Goal: Task Accomplishment & Management: Use online tool/utility

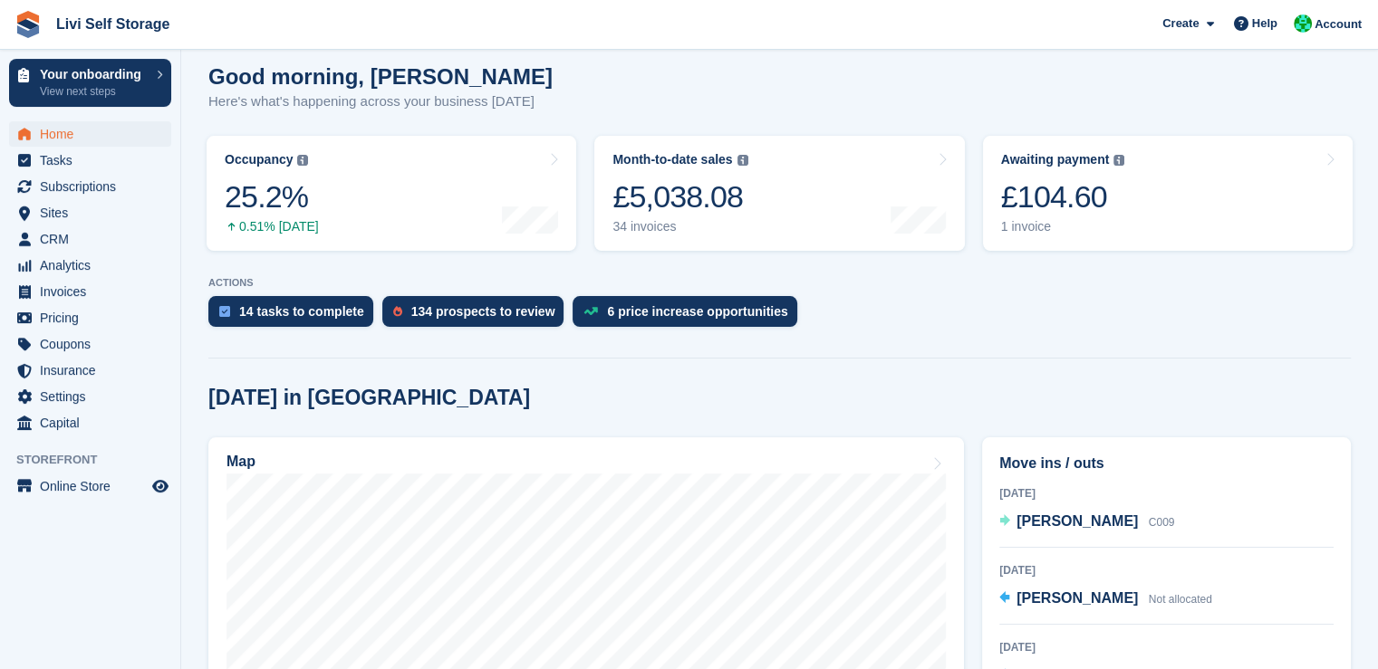
scroll to position [199, 0]
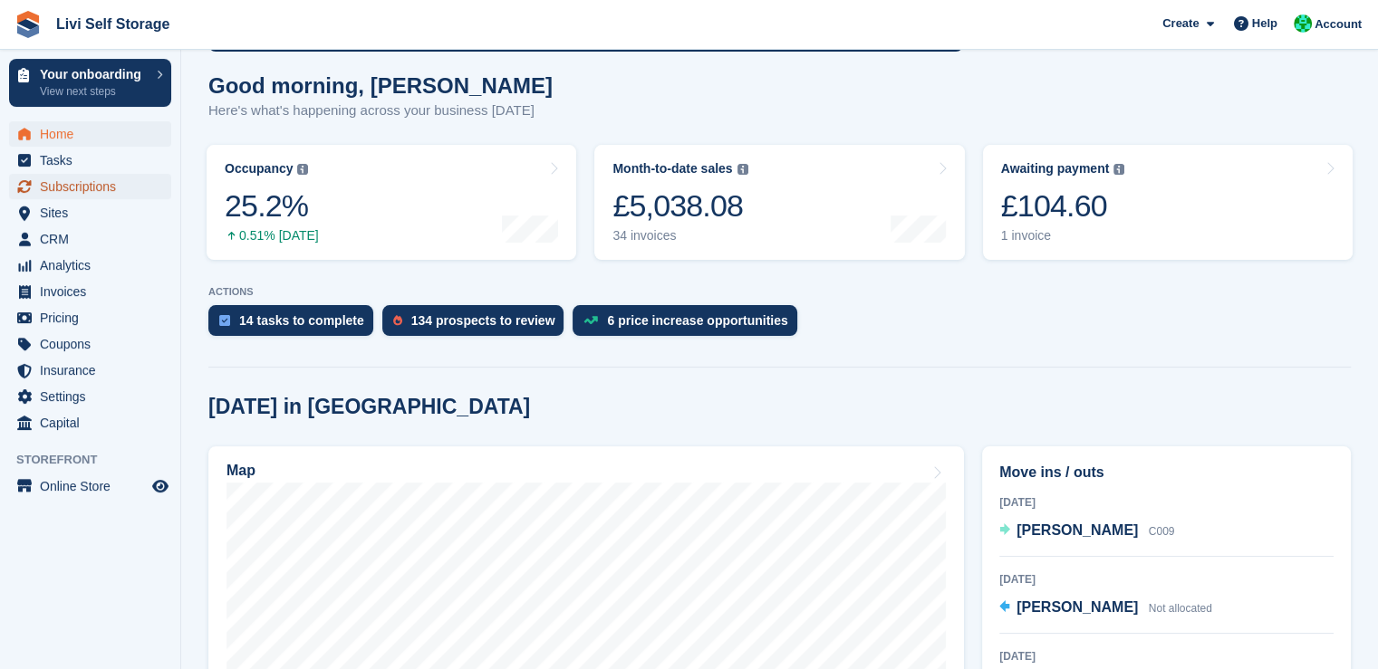
click at [92, 188] on span "Subscriptions" at bounding box center [94, 186] width 109 height 25
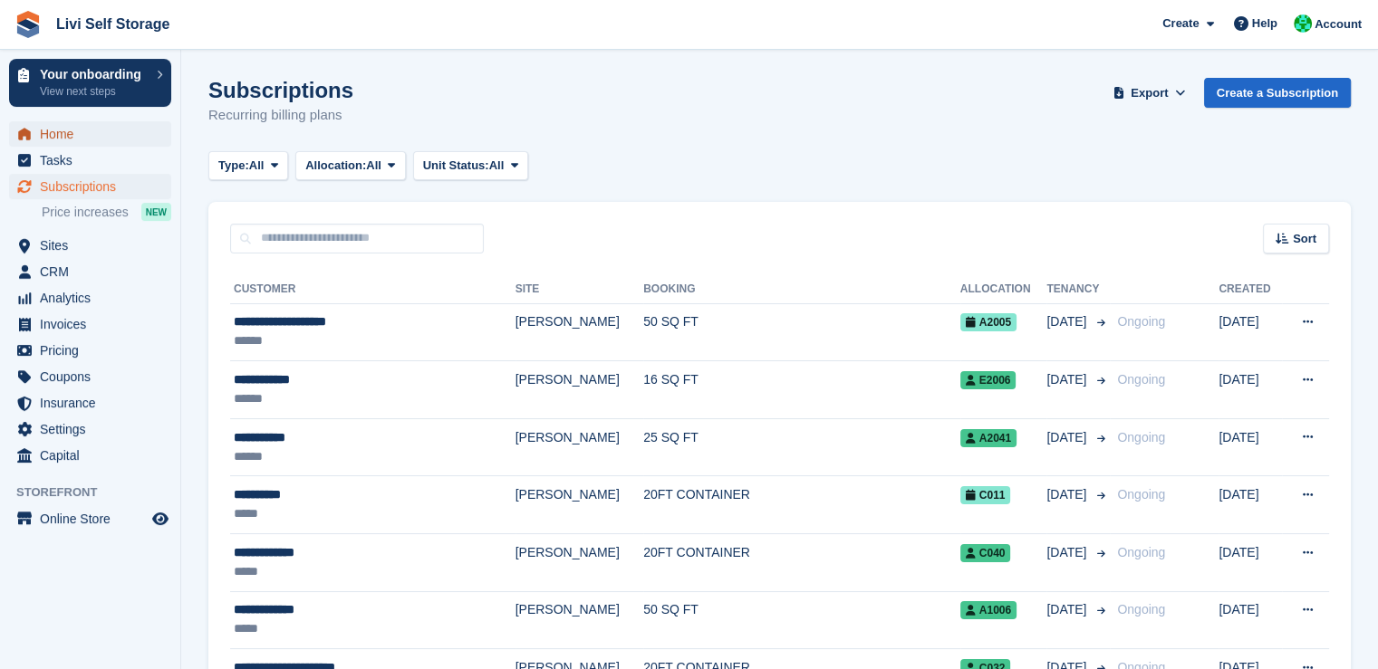
click at [53, 141] on span "Home" at bounding box center [94, 133] width 109 height 25
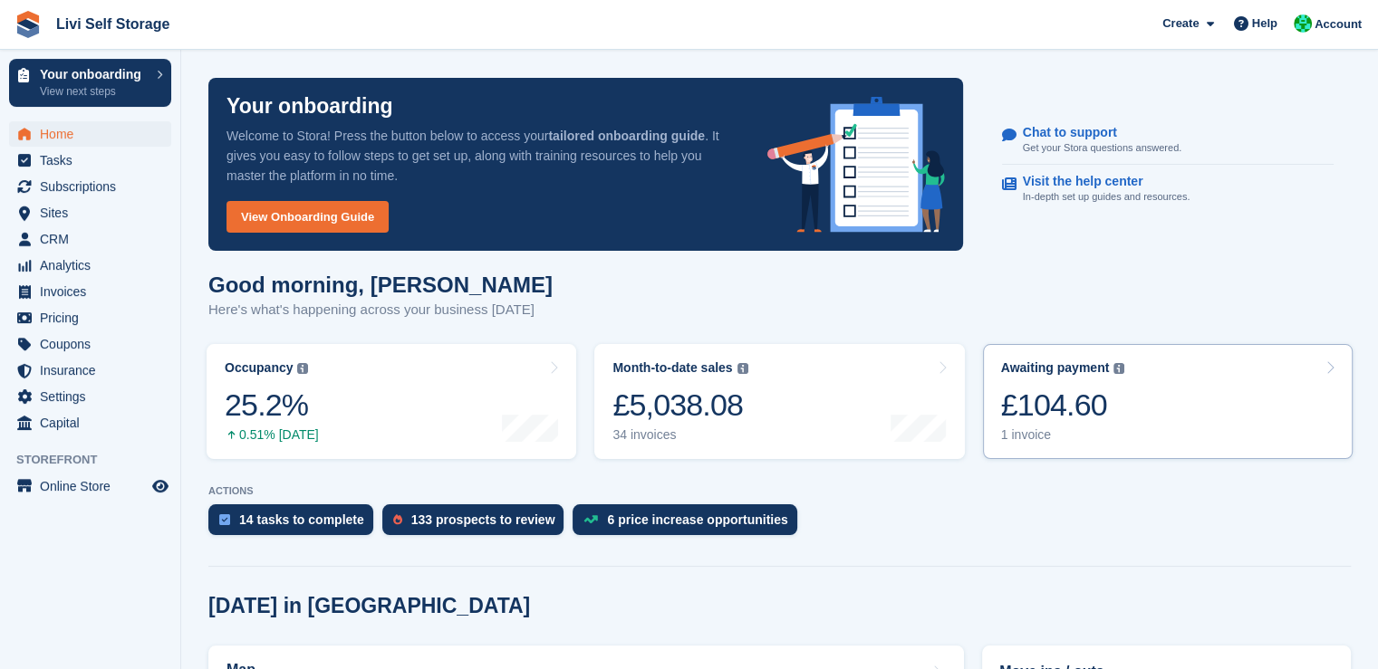
scroll to position [58, 0]
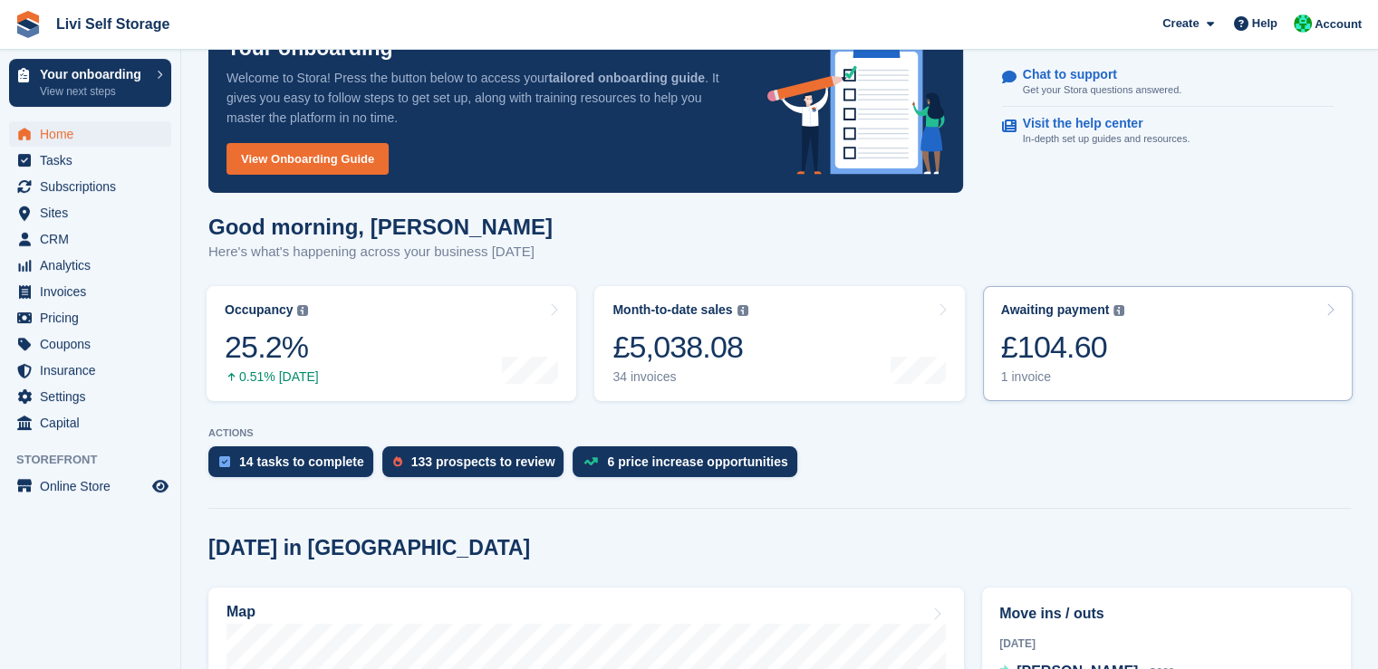
click at [1054, 366] on div "£104.60" at bounding box center [1063, 347] width 124 height 37
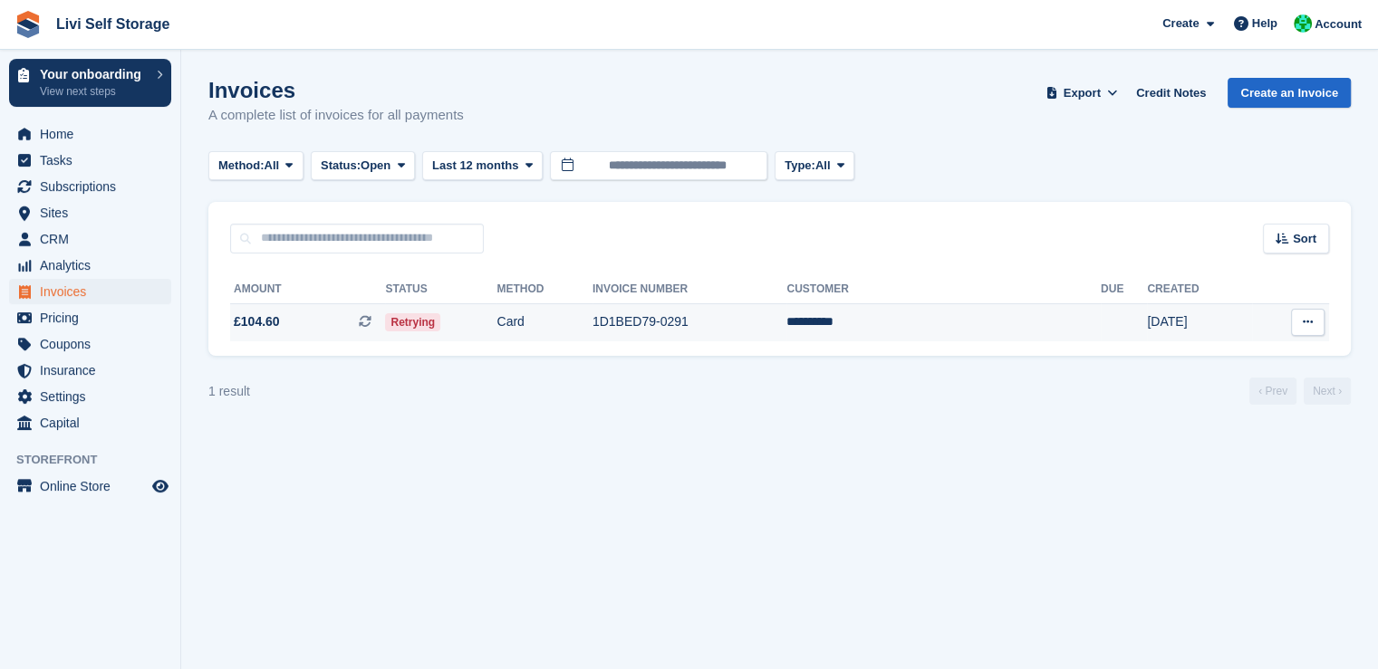
click at [326, 321] on span "£104.60 This is a recurring subscription invoice." at bounding box center [307, 322] width 155 height 19
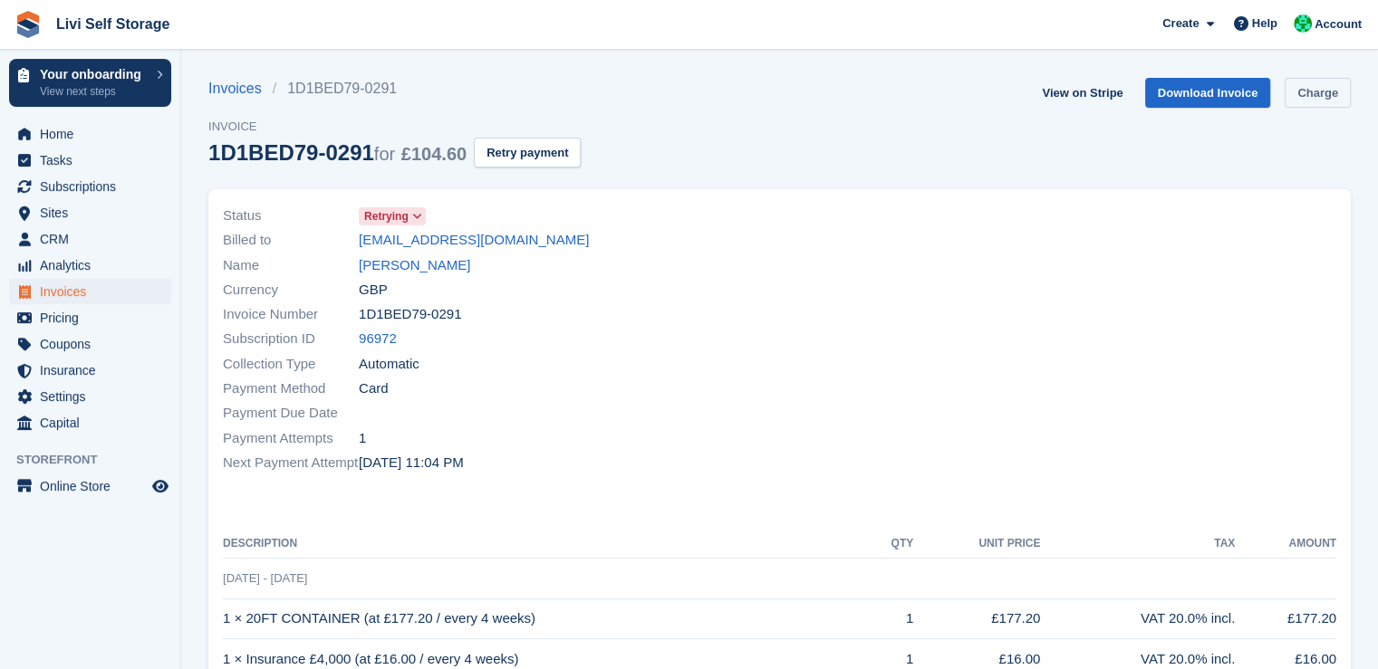
click at [1308, 95] on link "Charge" at bounding box center [1317, 93] width 66 height 30
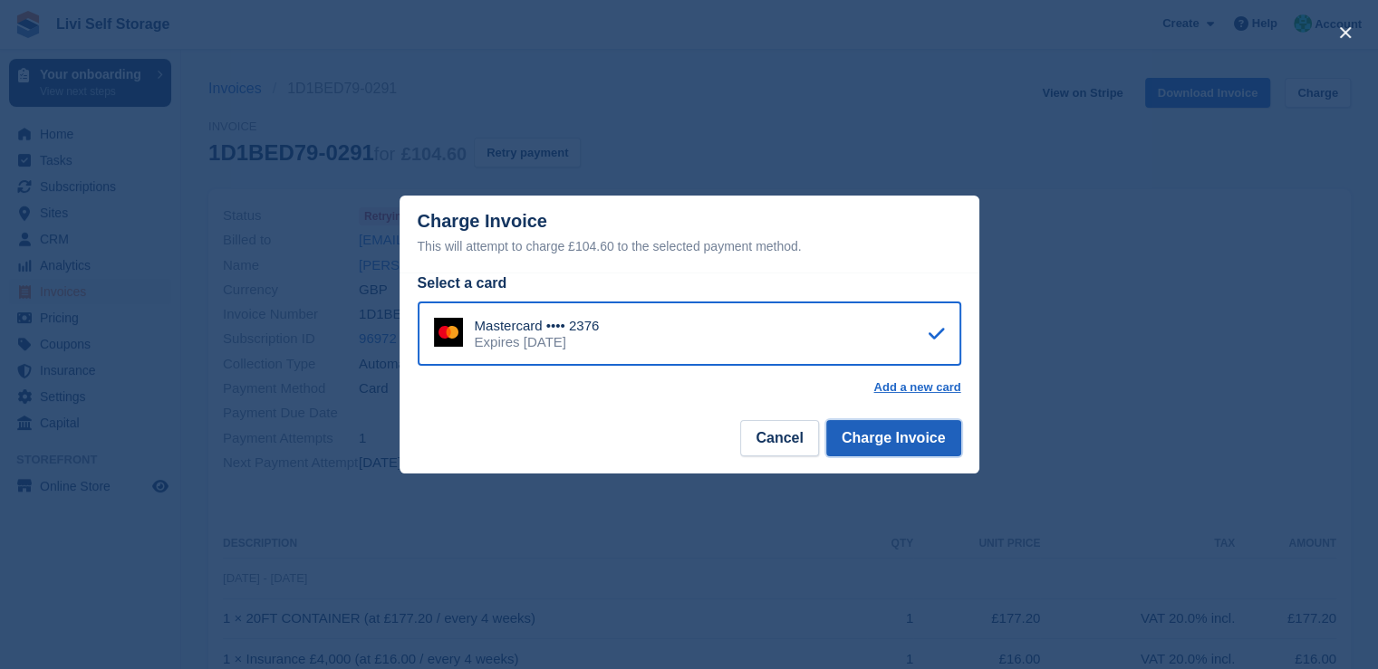
click at [893, 433] on button "Charge Invoice" at bounding box center [893, 438] width 135 height 36
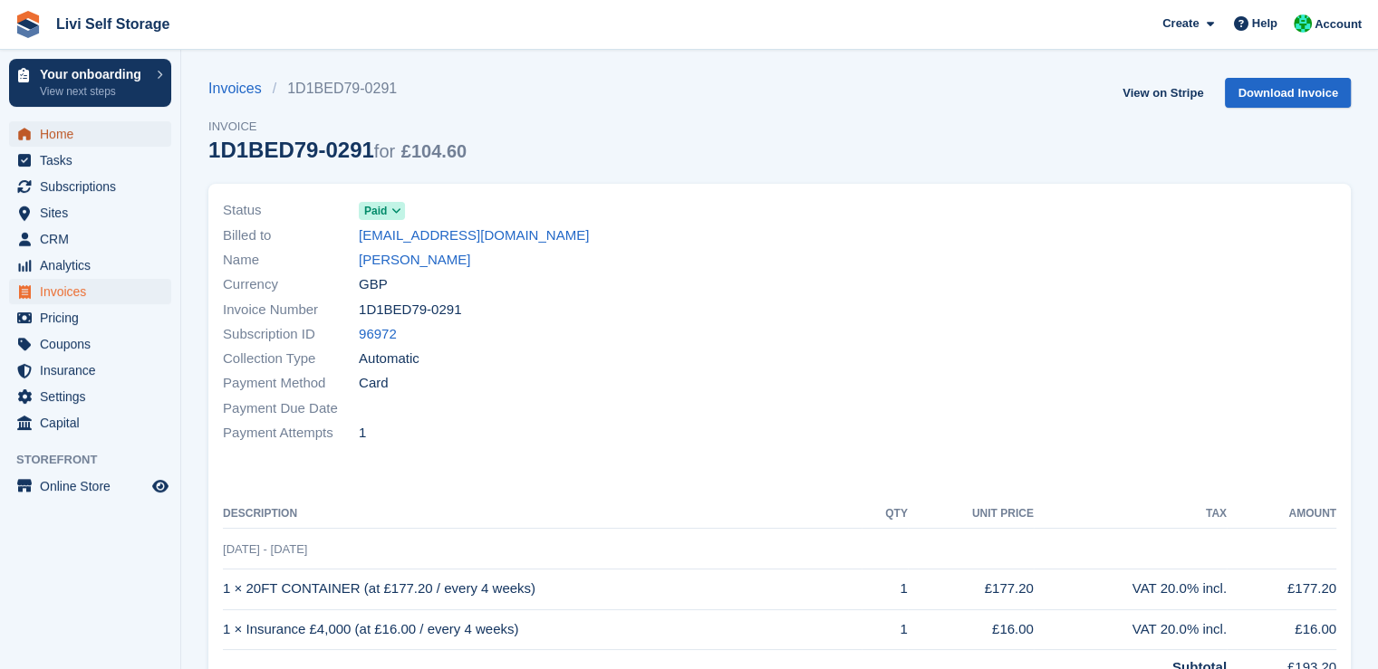
click at [68, 137] on span "Home" at bounding box center [94, 133] width 109 height 25
